Goal: Task Accomplishment & Management: Use online tool/utility

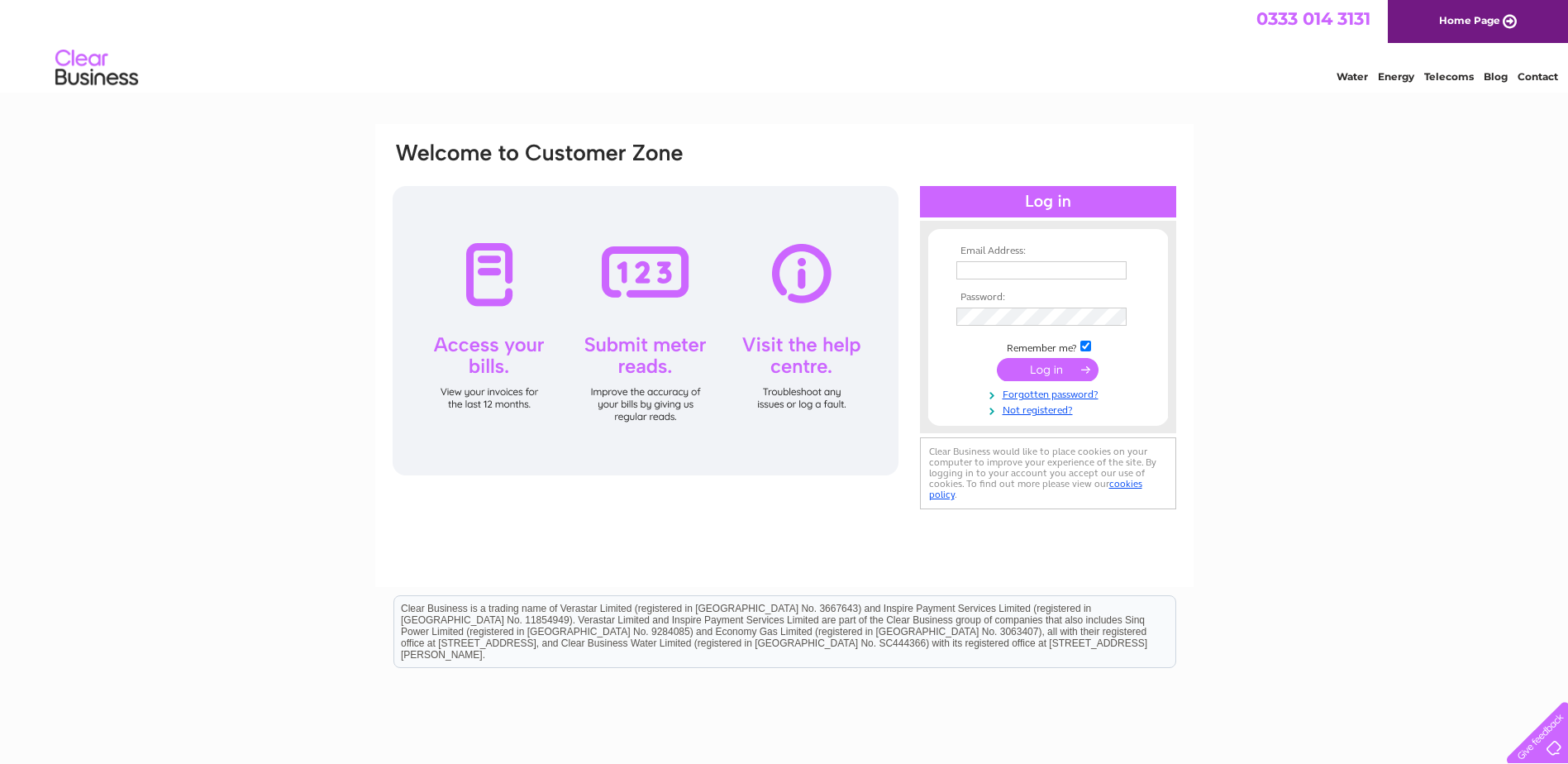
type input "ian.beech@ies-es.com"
click at [1057, 367] on input "submit" at bounding box center [1048, 370] width 102 height 23
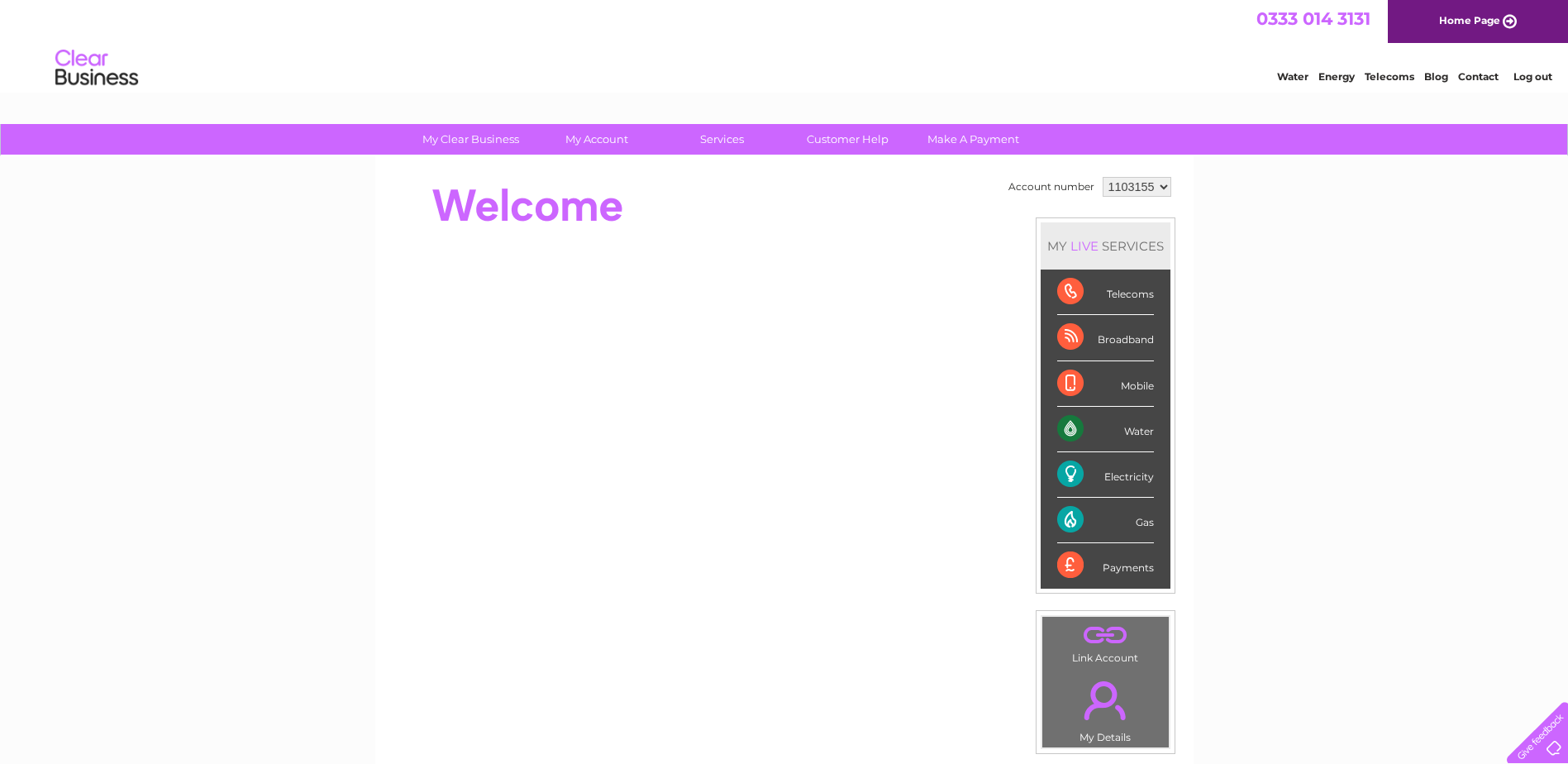
drag, startPoint x: 810, startPoint y: 56, endPoint x: 756, endPoint y: 105, distance: 72.9
click at [756, 97] on html "0333 014 3131 Home Page Water Energy Telecoms Blog Contact Log out" at bounding box center [784, 48] width 1568 height 97
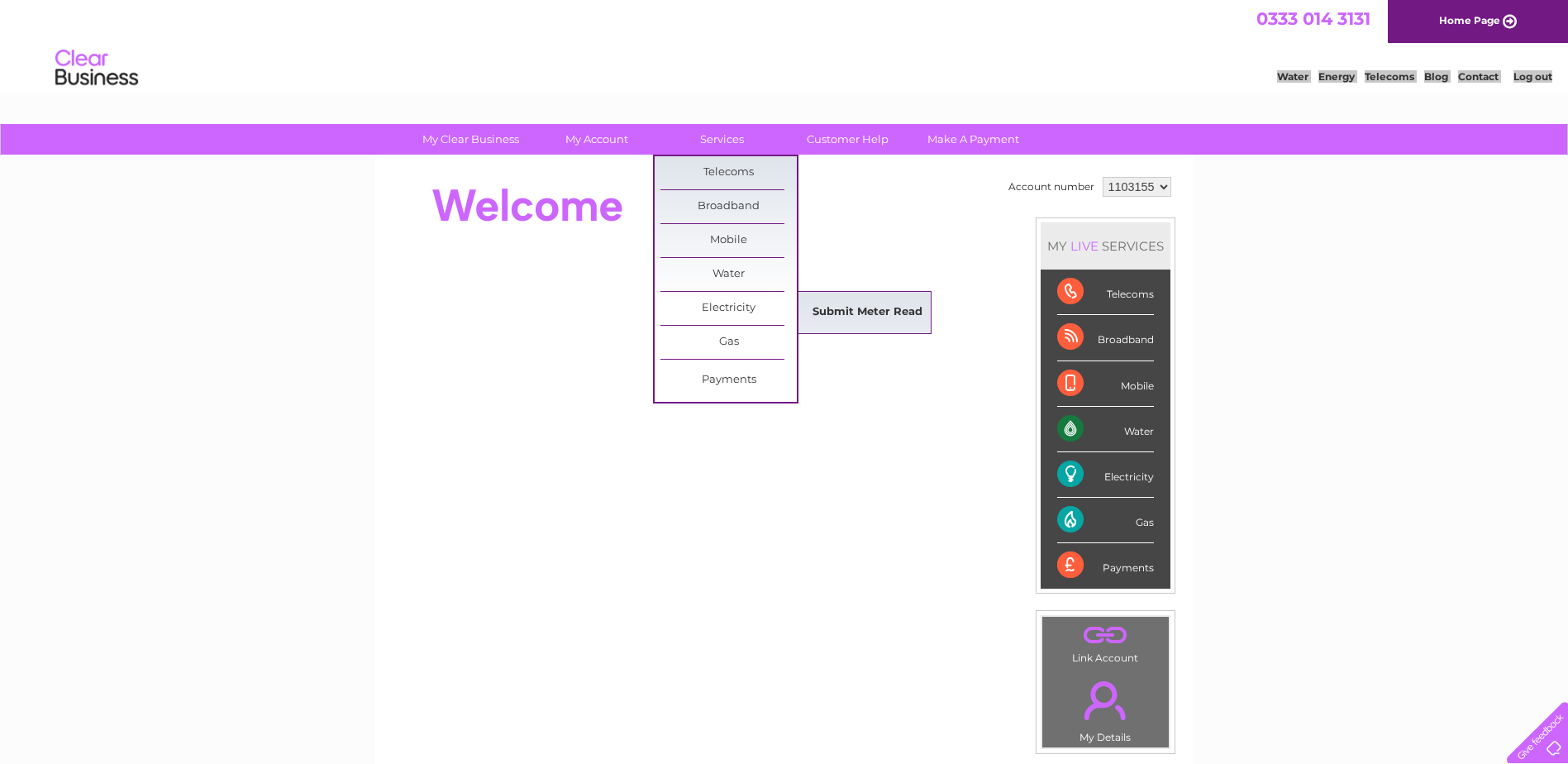
click at [852, 313] on link "Submit Meter Read" at bounding box center [867, 312] width 136 height 33
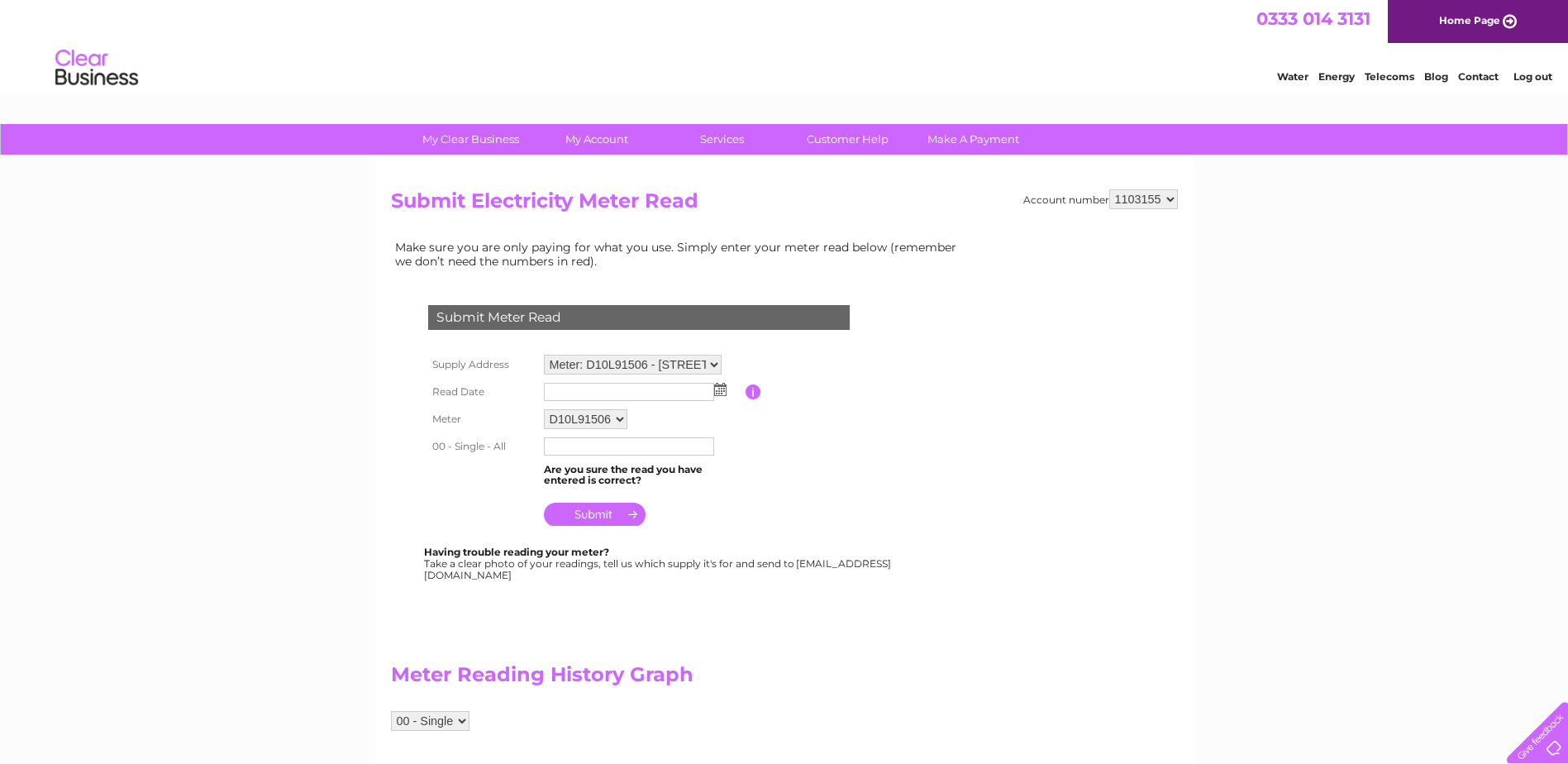
click at [721, 391] on img at bounding box center [720, 389] width 13 height 14
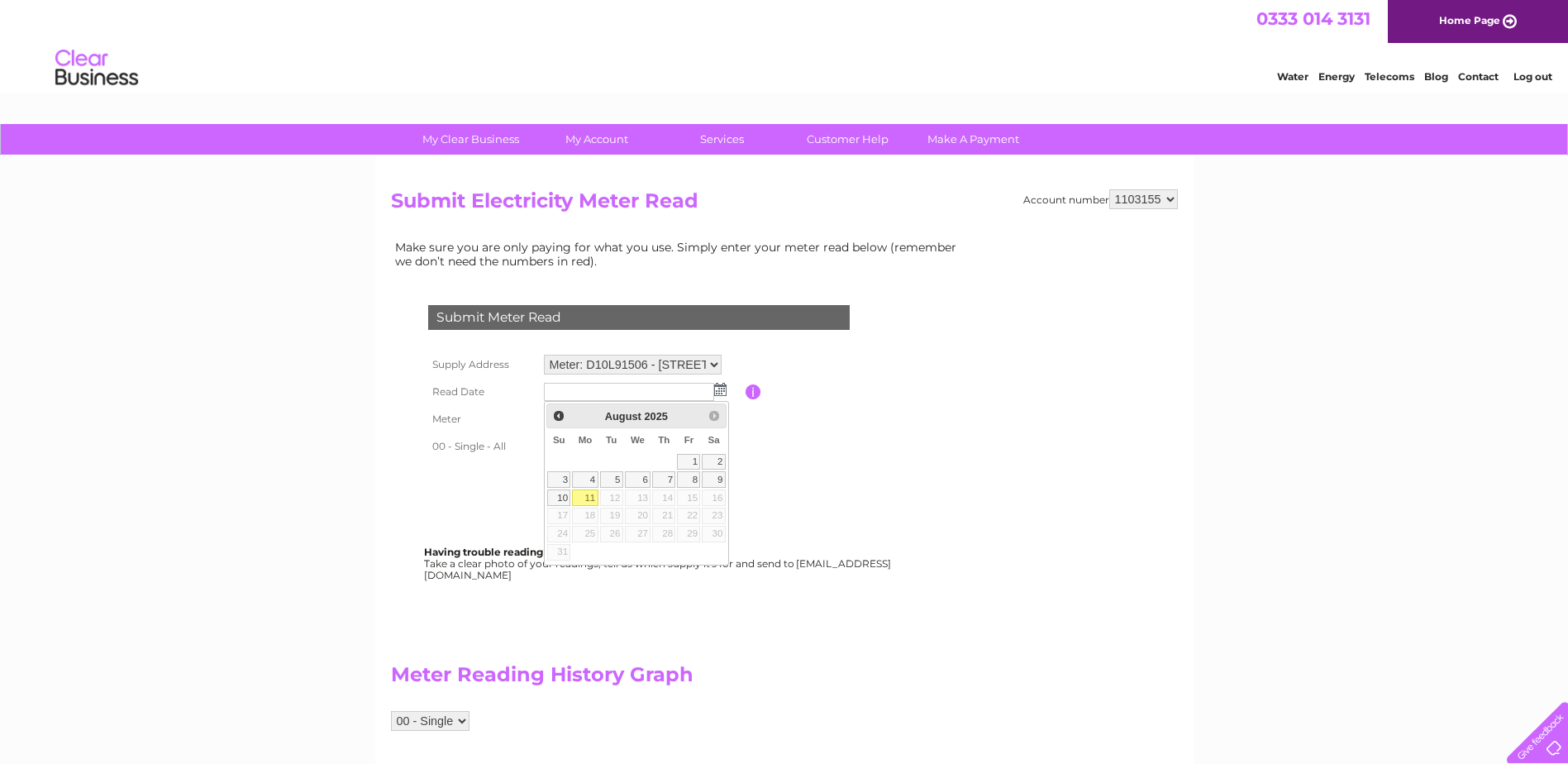
click at [587, 497] on link "11" at bounding box center [584, 498] width 25 height 16
type input "2025/08/11"
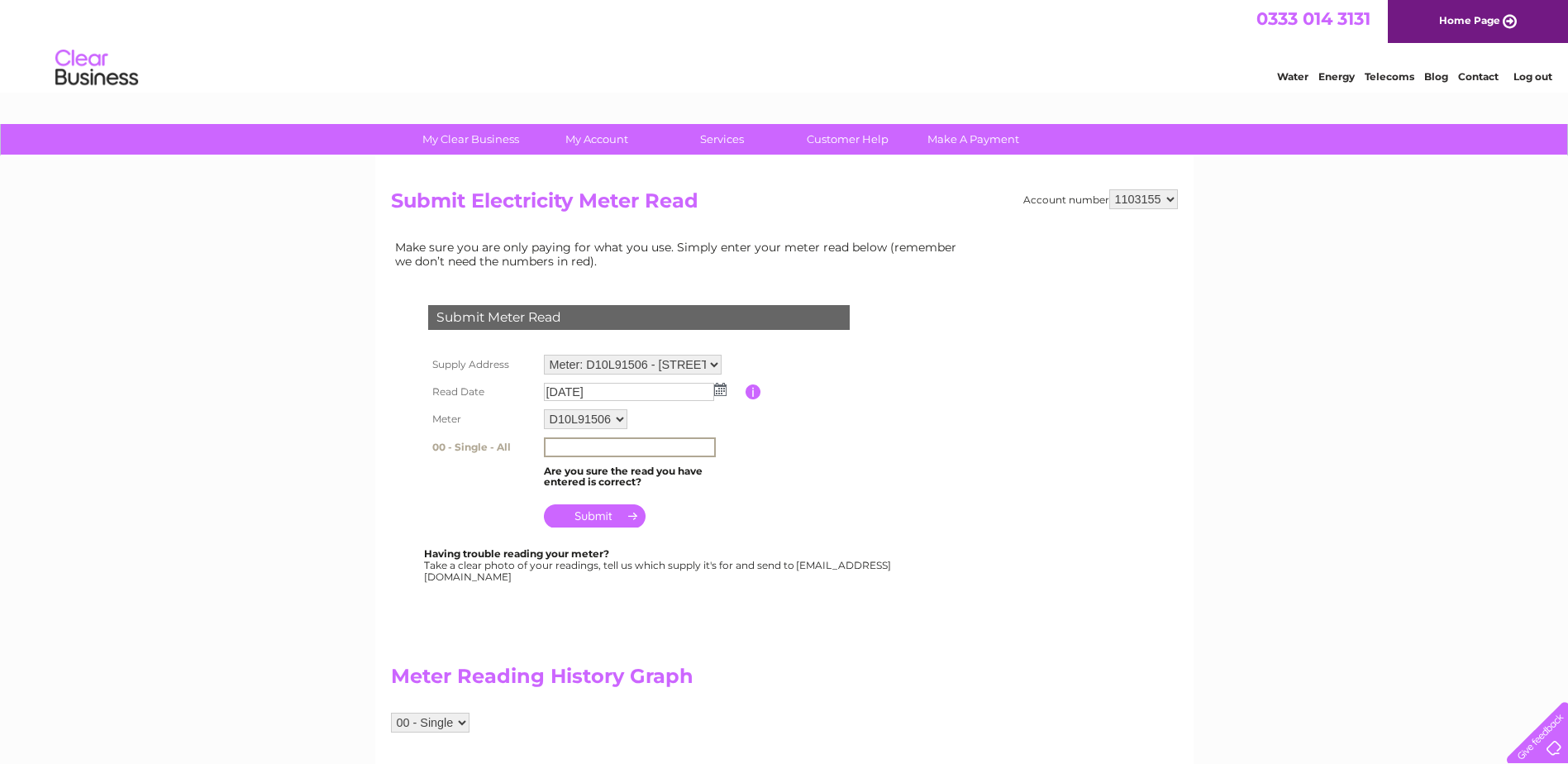
click at [580, 445] on input "text" at bounding box center [629, 447] width 172 height 20
type input "40734"
click at [589, 509] on input "submit" at bounding box center [594, 514] width 102 height 23
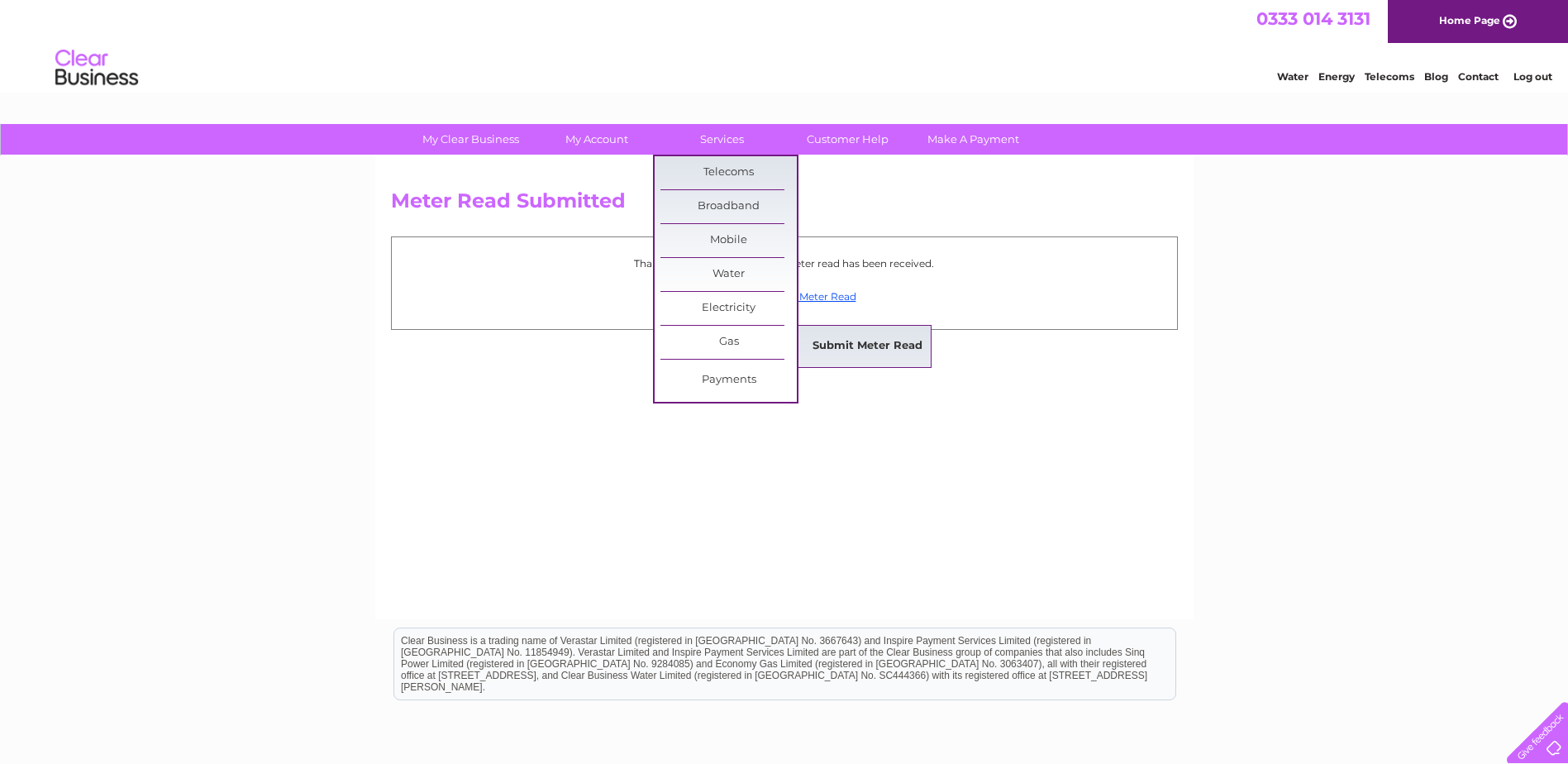
click at [847, 343] on link "Submit Meter Read" at bounding box center [867, 346] width 136 height 33
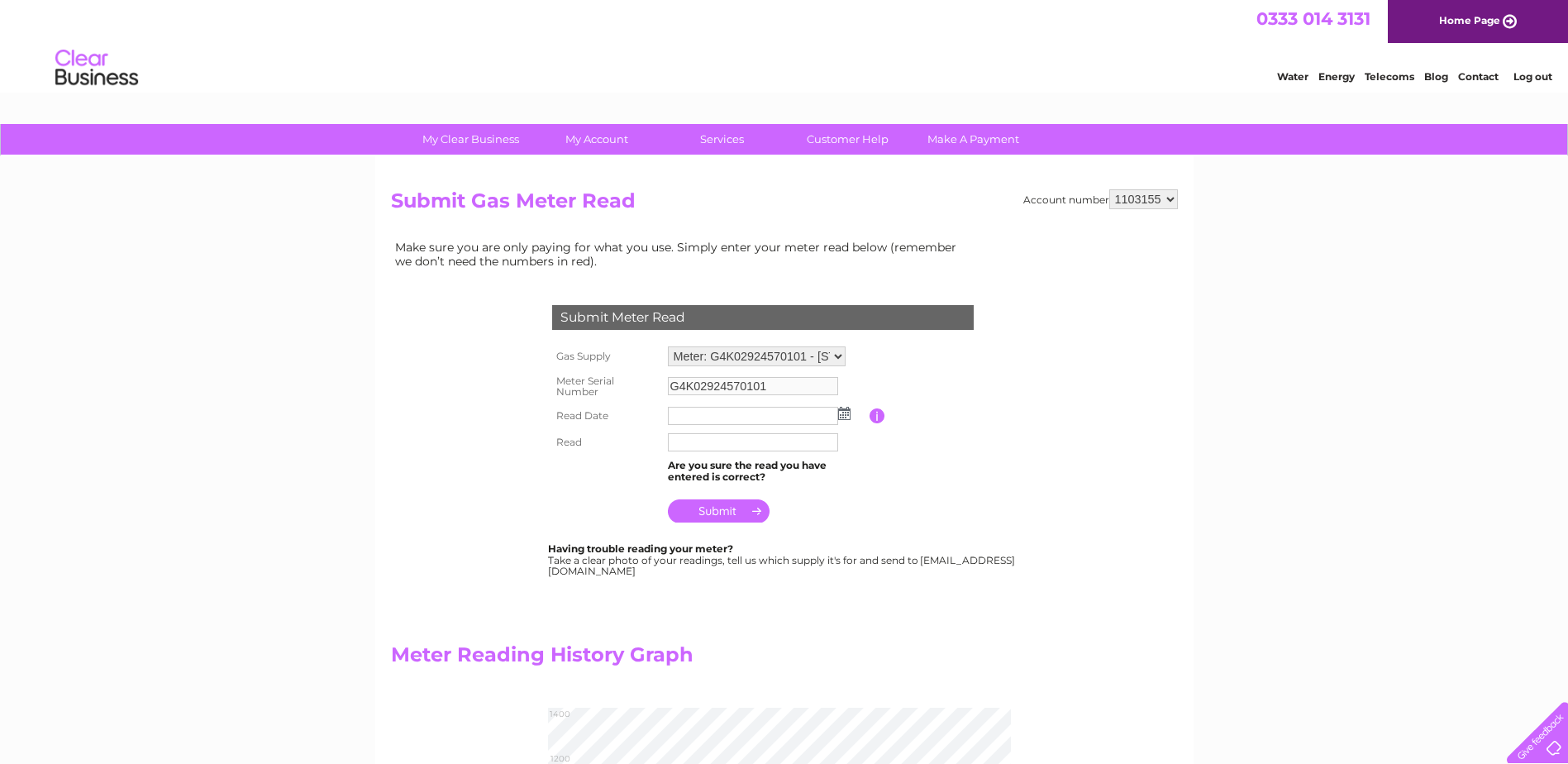
click at [846, 412] on img at bounding box center [845, 413] width 13 height 14
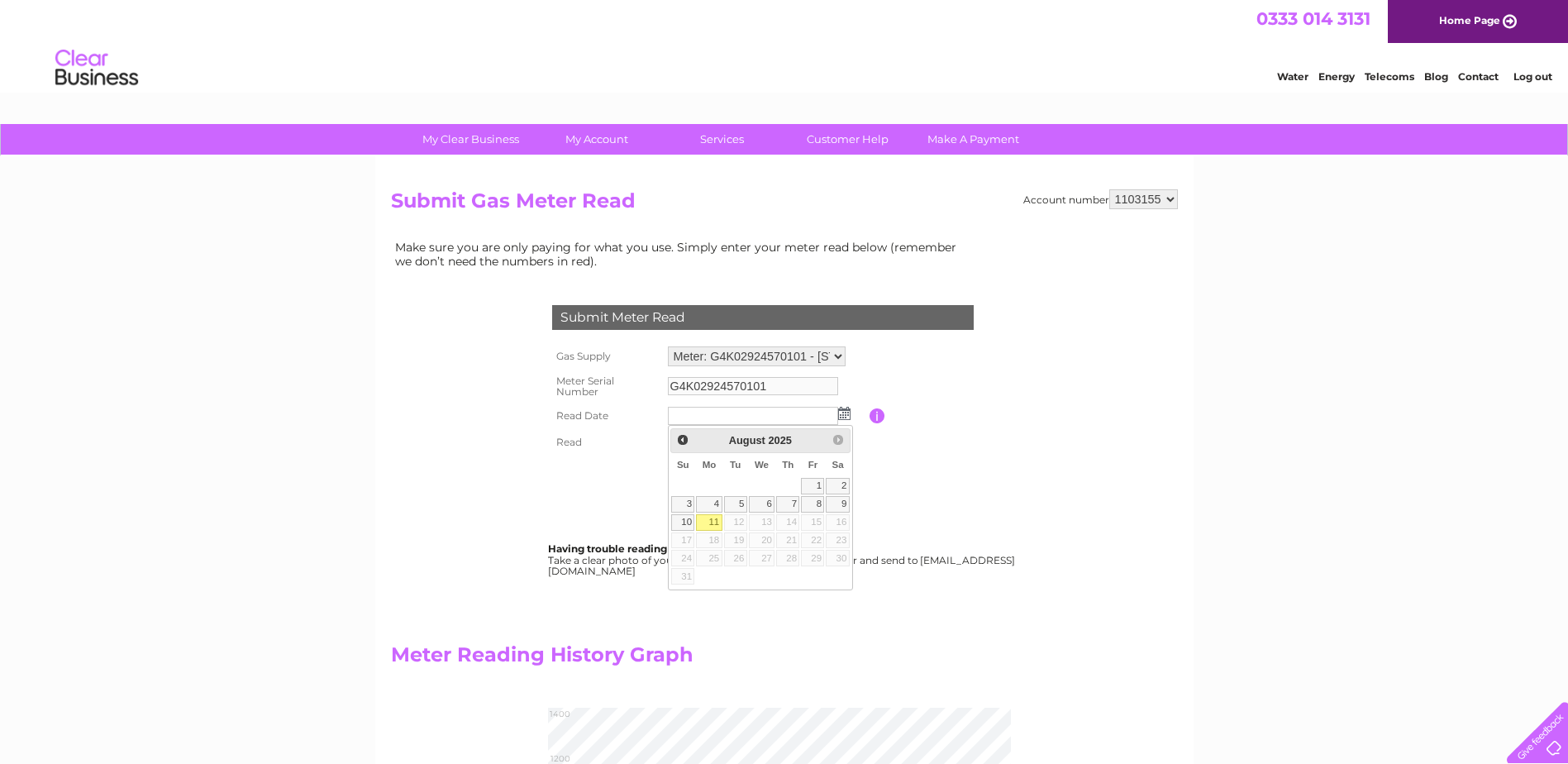
click at [711, 520] on link "11" at bounding box center [709, 522] width 25 height 16
type input "2025/08/11"
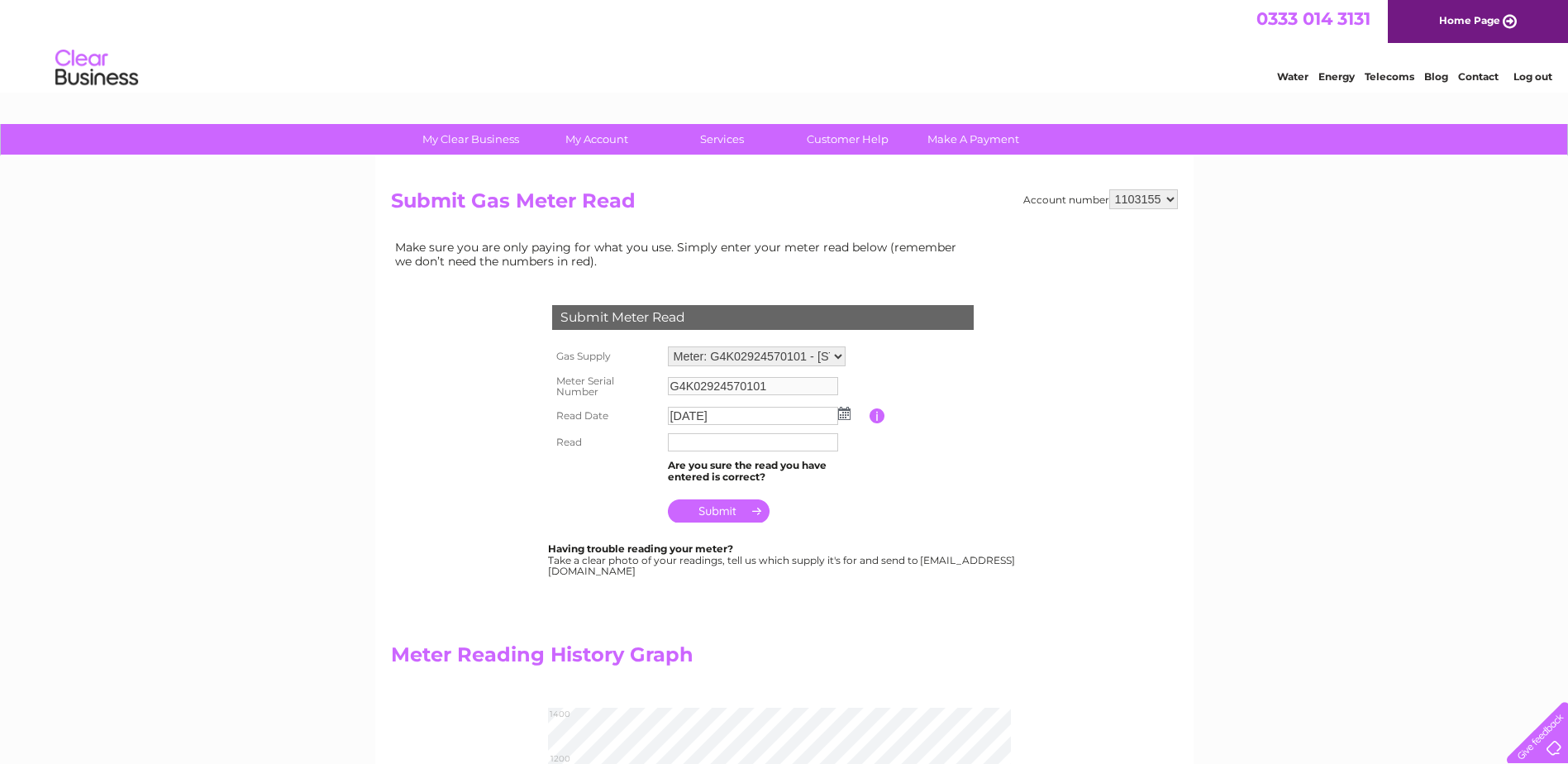
click at [691, 445] on input "text" at bounding box center [753, 442] width 170 height 18
type input "1291"
click at [725, 508] on input "submit" at bounding box center [719, 511] width 102 height 23
